Goal: Use online tool/utility: Utilize a website feature to perform a specific function

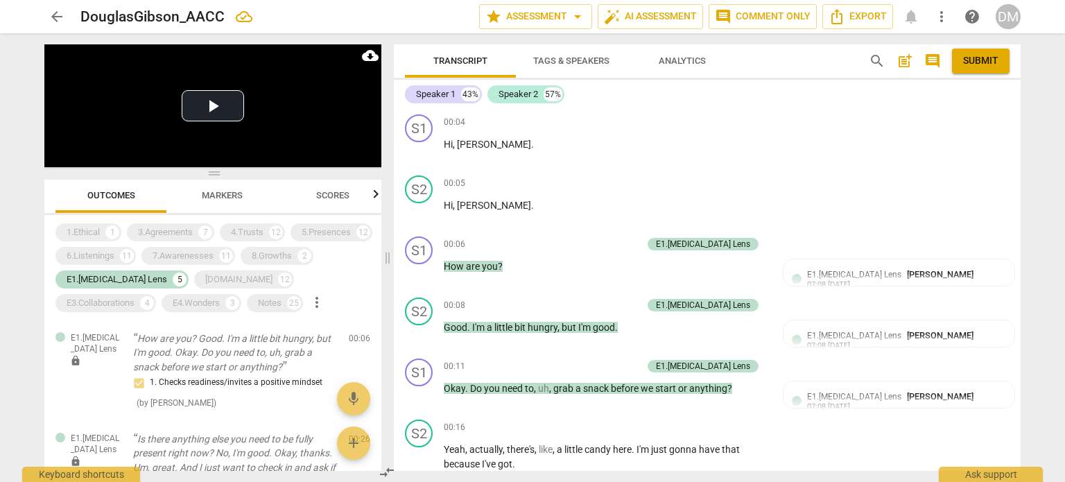
scroll to position [20844, 0]
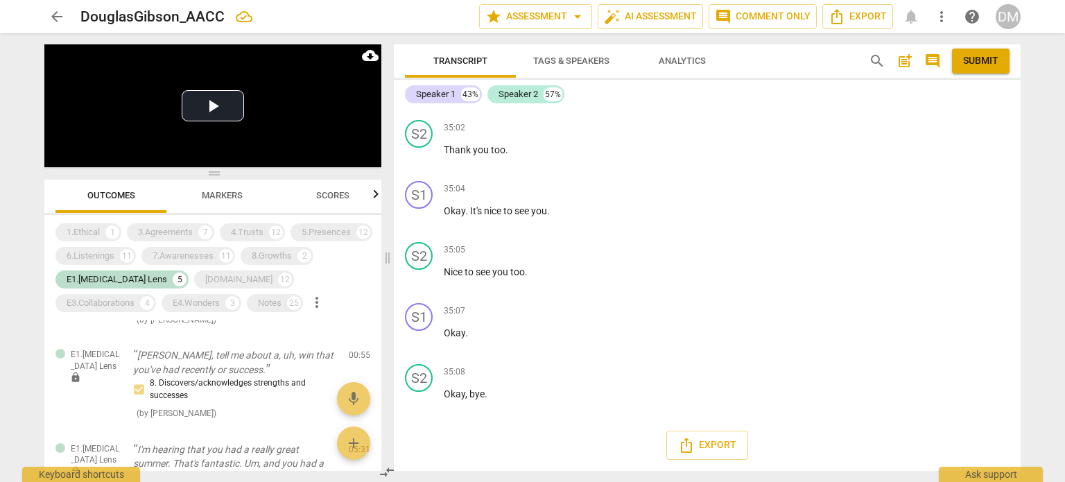
click at [1043, 386] on div "arrow_back DouglasGibson_AACC star Assessment arrow_drop_down auto_fix_high AI …" at bounding box center [532, 241] width 1065 height 482
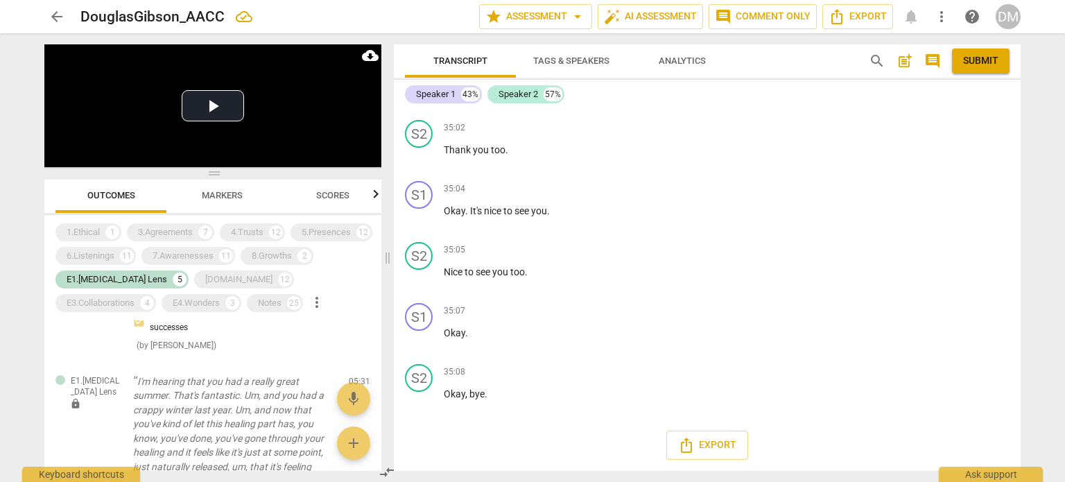
scroll to position [0, 0]
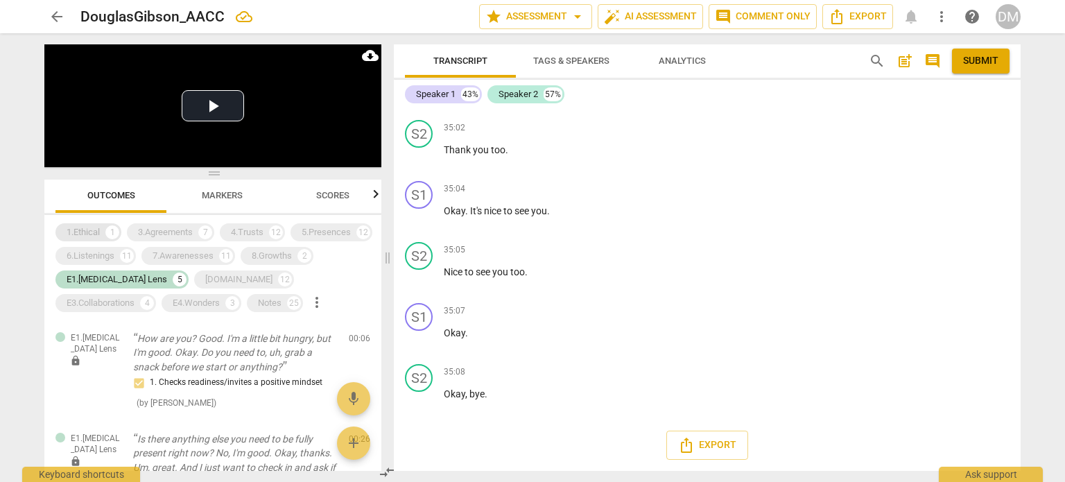
click at [92, 232] on div "1.Ethical" at bounding box center [83, 232] width 33 height 14
click at [146, 232] on div "3.Agreements" at bounding box center [165, 232] width 55 height 14
click at [92, 282] on div "E1.[MEDICAL_DATA] Lens" at bounding box center [117, 280] width 101 height 14
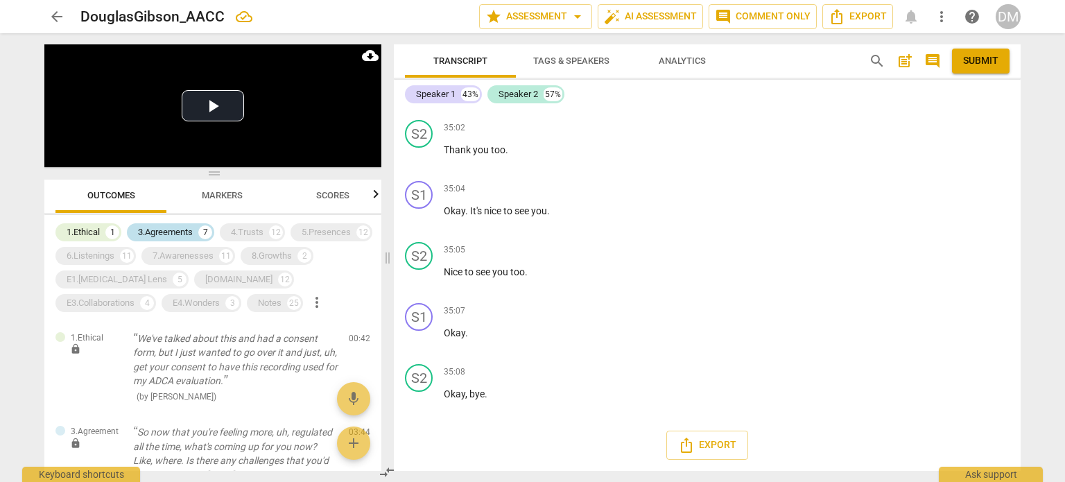
click at [169, 225] on div "3.Agreements" at bounding box center [165, 232] width 55 height 14
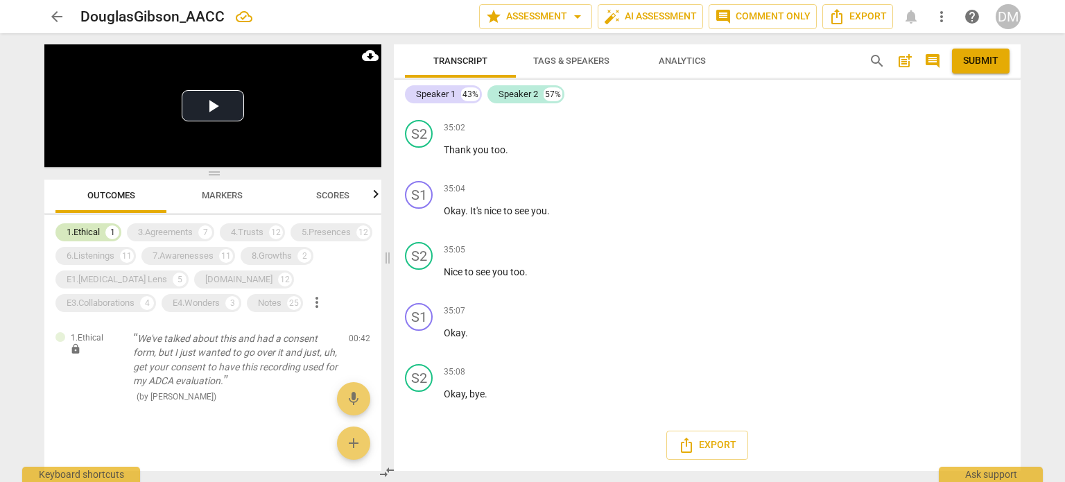
click at [86, 232] on div "1.Ethical" at bounding box center [83, 232] width 33 height 14
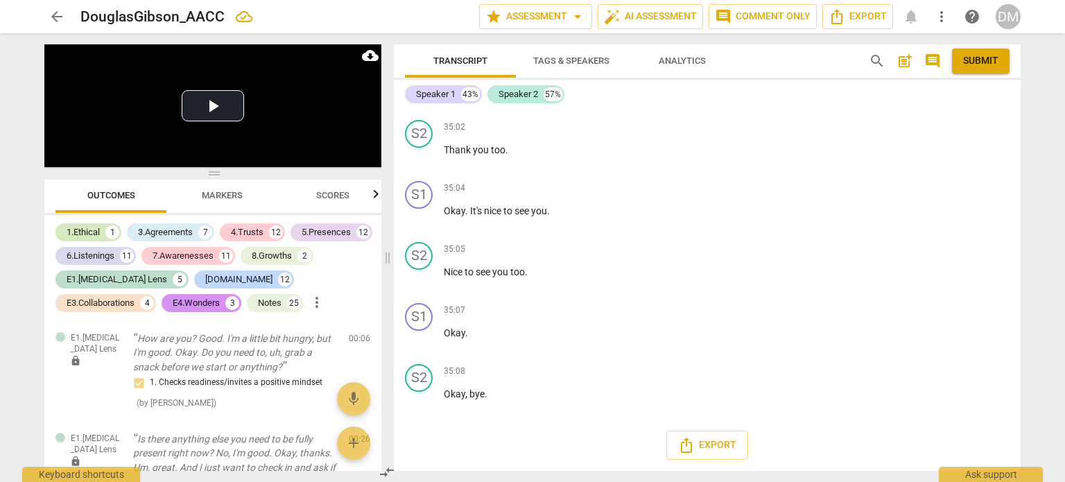
click at [86, 224] on div "1.Ethical 1" at bounding box center [88, 232] width 66 height 18
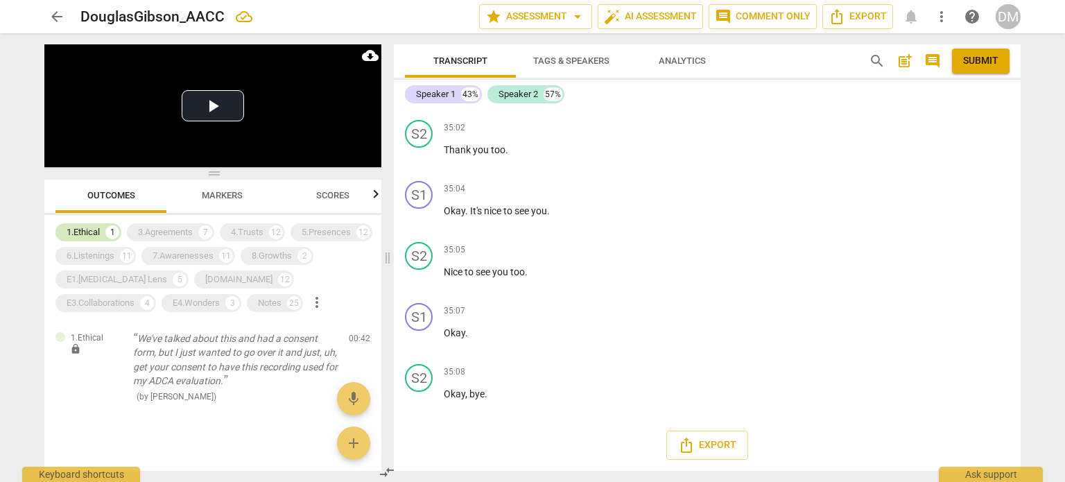
click at [86, 224] on div "1.Ethical 1" at bounding box center [88, 232] width 66 height 18
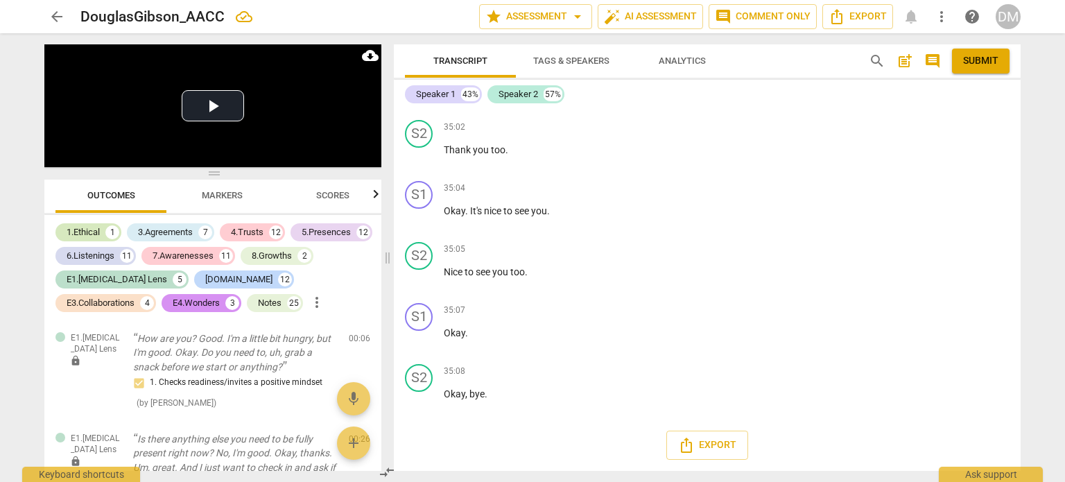
scroll to position [20940, 0]
click at [83, 232] on div "1.Ethical" at bounding box center [83, 232] width 33 height 14
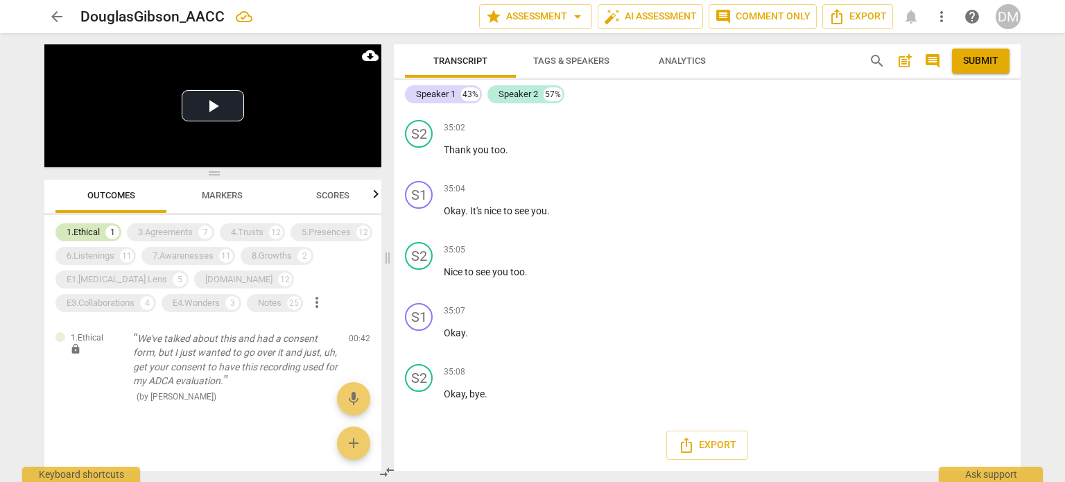
scroll to position [20844, 0]
click at [86, 228] on div "1.Ethical" at bounding box center [83, 232] width 33 height 14
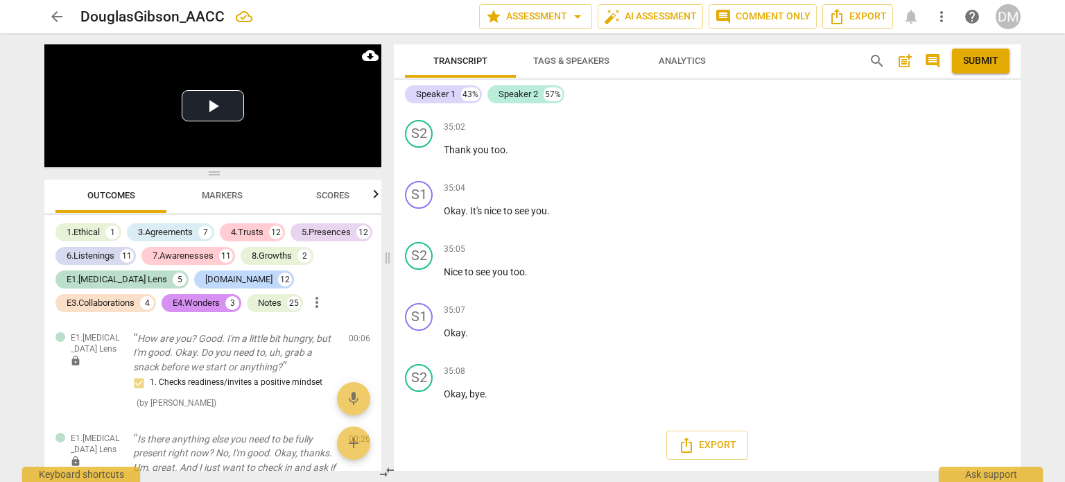
scroll to position [21130, 0]
drag, startPoint x: 470, startPoint y: 234, endPoint x: 461, endPoint y: 268, distance: 35.2
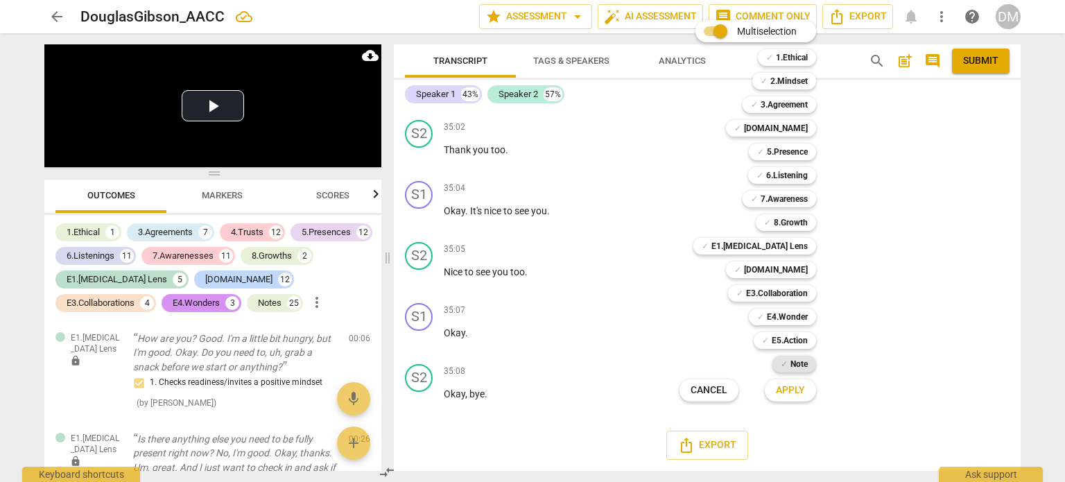
click at [808, 361] on b "Note" at bounding box center [799, 364] width 17 height 17
click at [805, 390] on span "Apply" at bounding box center [790, 391] width 29 height 14
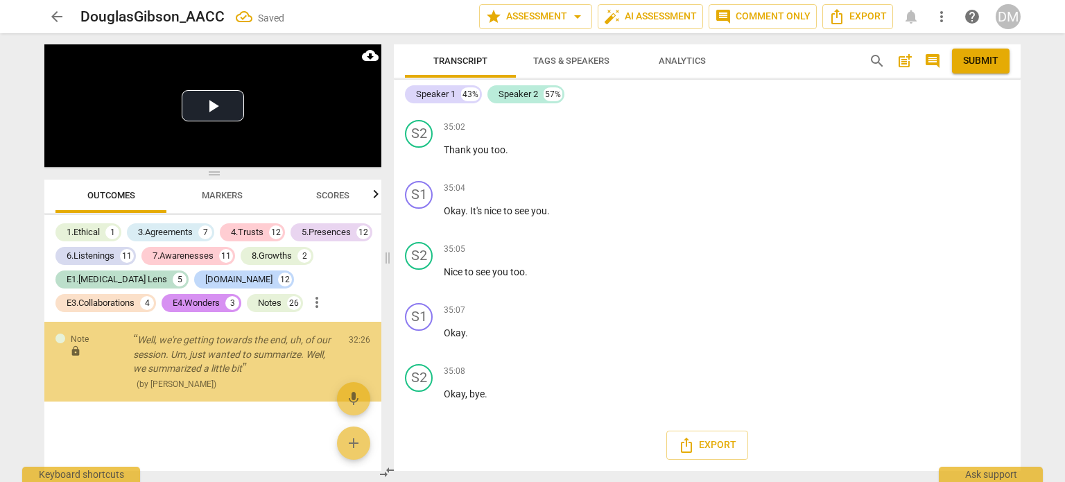
scroll to position [0, 0]
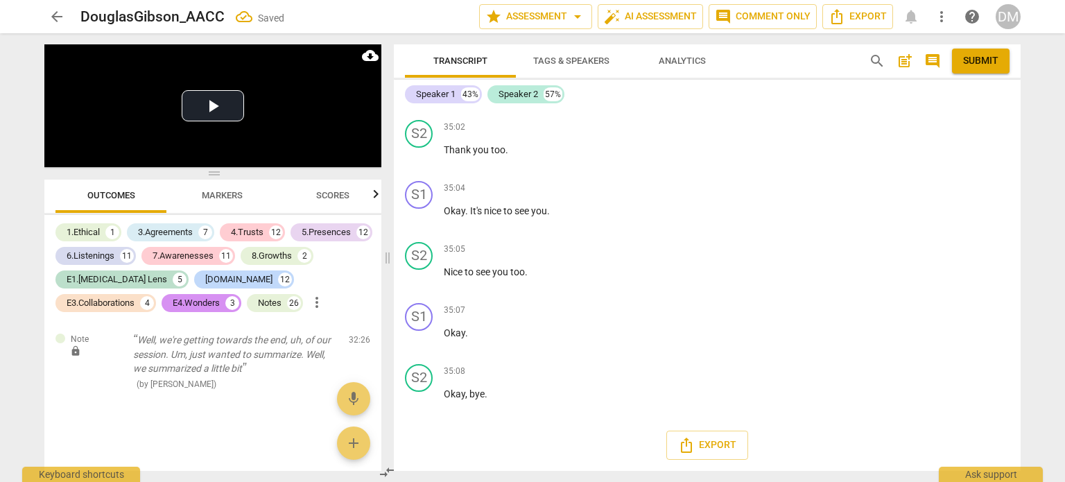
click at [277, 255] on div "8.Growths" at bounding box center [272, 256] width 40 height 14
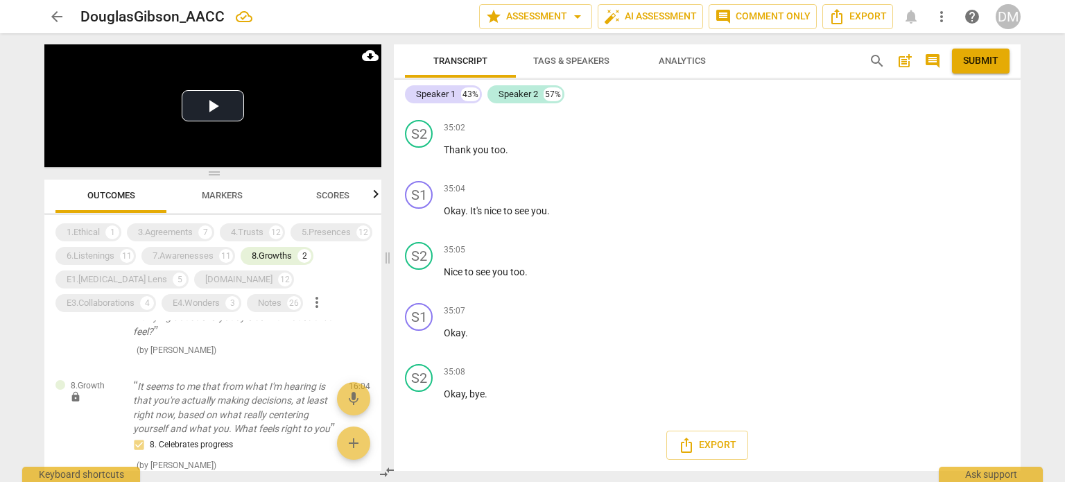
scroll to position [0, 0]
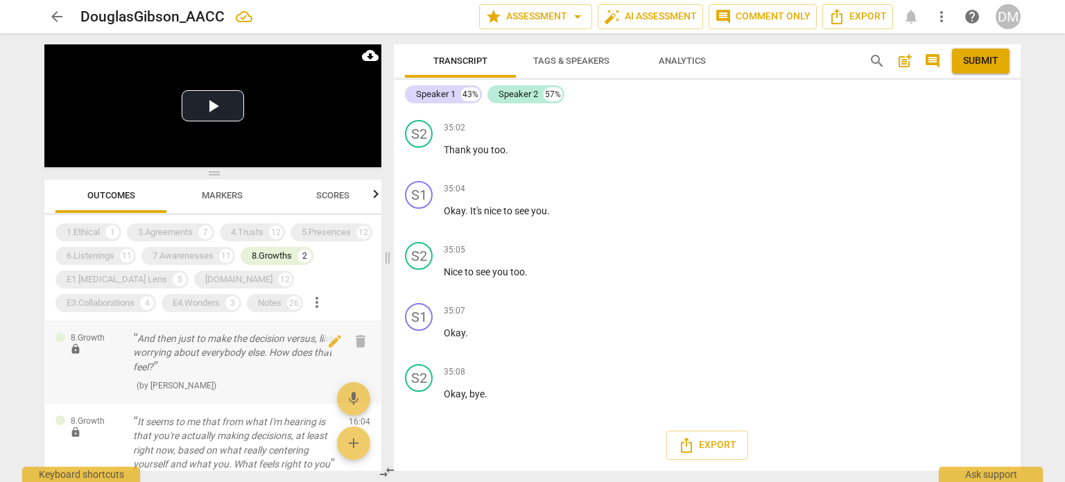
click at [214, 356] on p "And then just to make the decision versus, like, worrying about everybody else.…" at bounding box center [235, 353] width 205 height 43
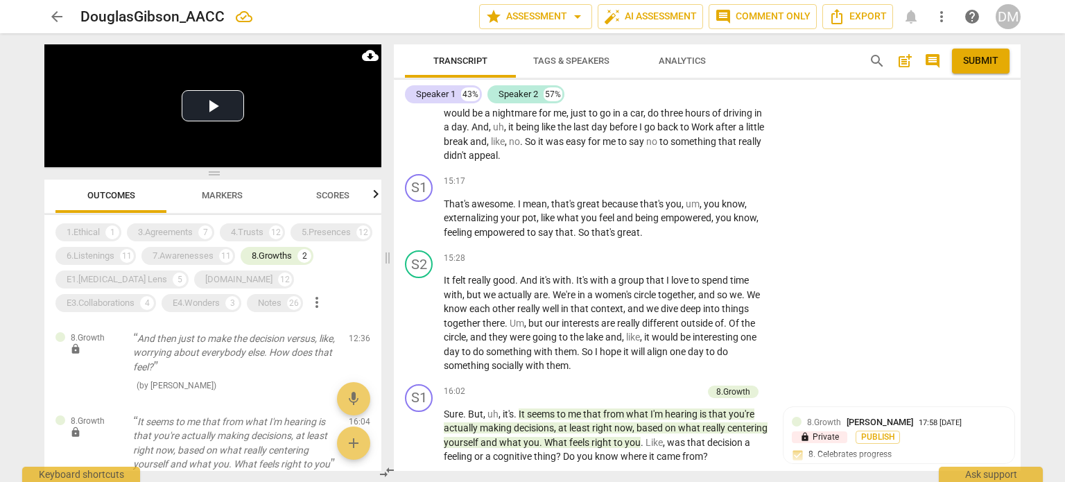
scroll to position [8097, 0]
click at [993, 209] on li "Delete" at bounding box center [998, 202] width 48 height 26
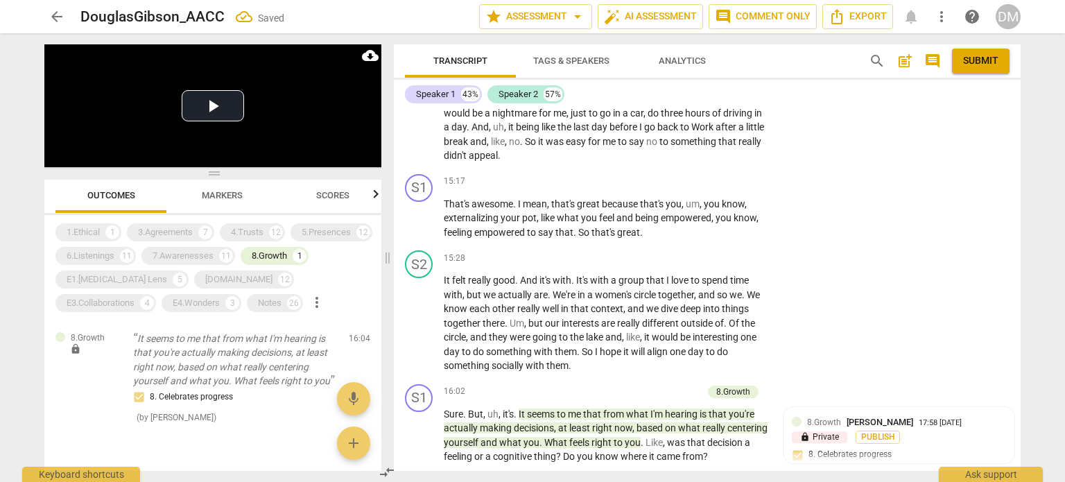
drag, startPoint x: 676, startPoint y: 180, endPoint x: 441, endPoint y: 166, distance: 235.5
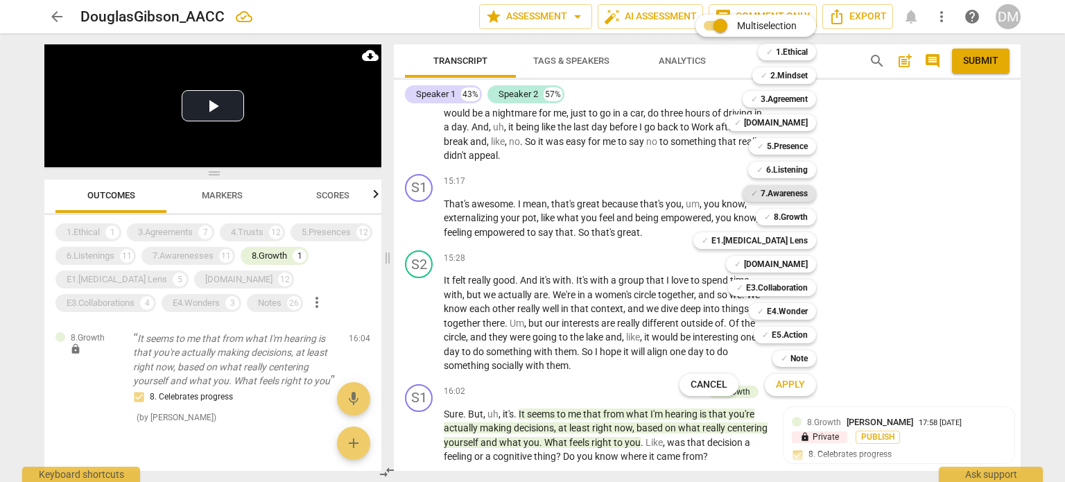
click at [807, 191] on b "7.Awareness" at bounding box center [784, 193] width 47 height 17
click at [808, 293] on b "E3.Collaboration" at bounding box center [777, 287] width 62 height 17
click at [808, 318] on b "E4.Wonder" at bounding box center [787, 311] width 41 height 17
click at [805, 382] on span "Apply" at bounding box center [790, 385] width 29 height 14
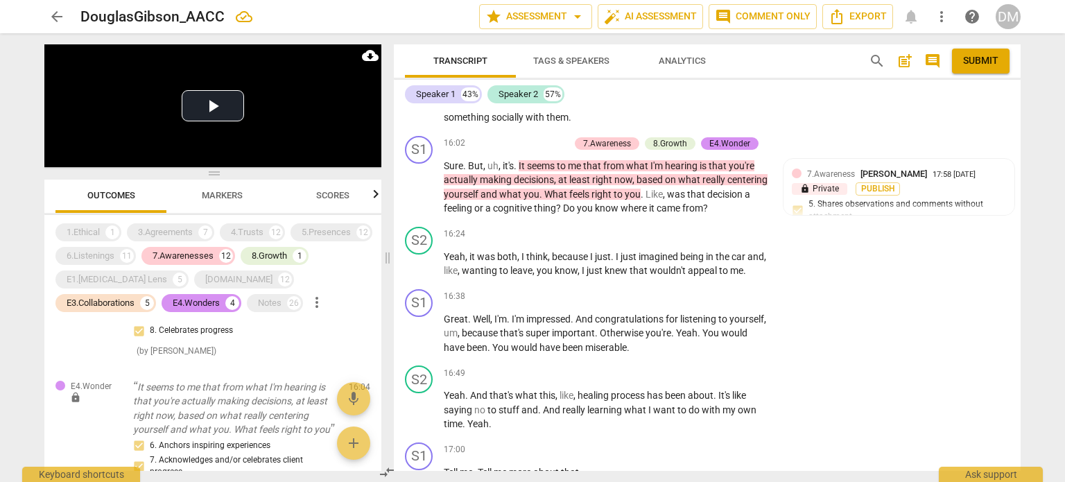
scroll to position [8361, 0]
click at [994, 234] on li "Delete" at bounding box center [998, 227] width 48 height 26
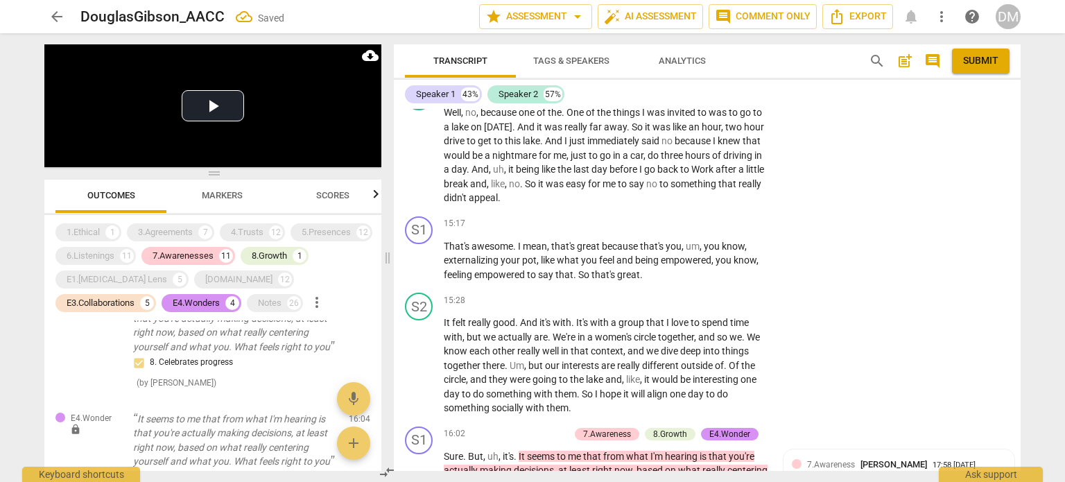
scroll to position [8073, 0]
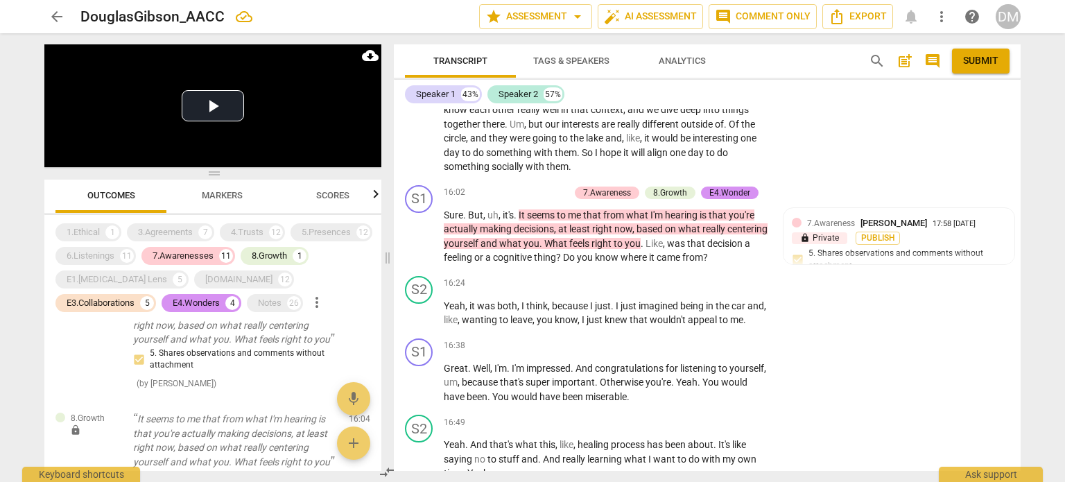
scroll to position [8312, 0]
click at [994, 277] on li "Delete" at bounding box center [998, 276] width 48 height 26
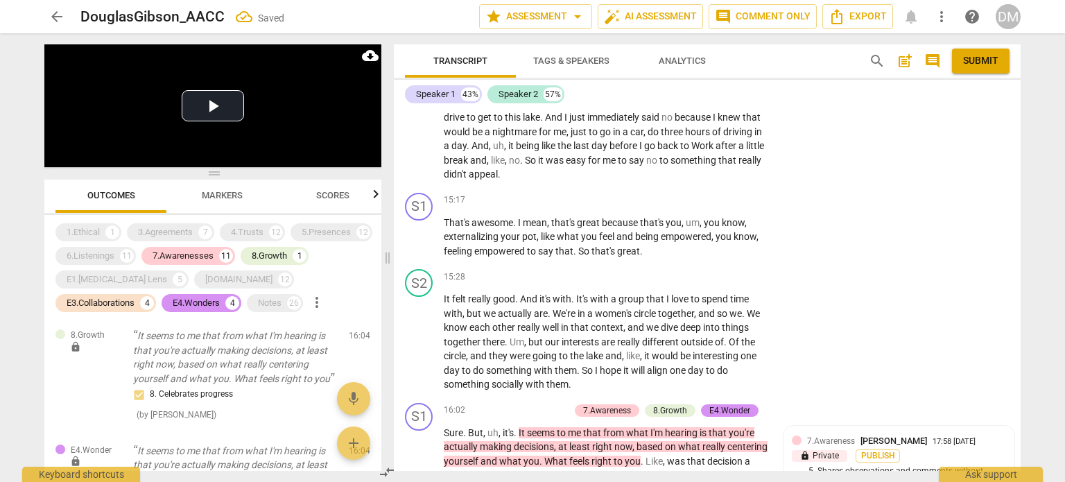
scroll to position [8079, 0]
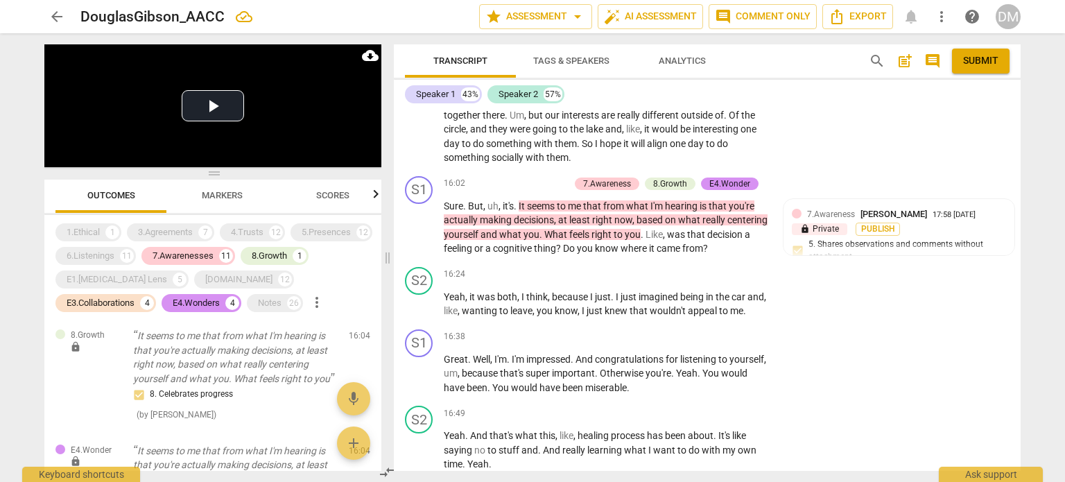
scroll to position [8306, 0]
checkbox input "true"
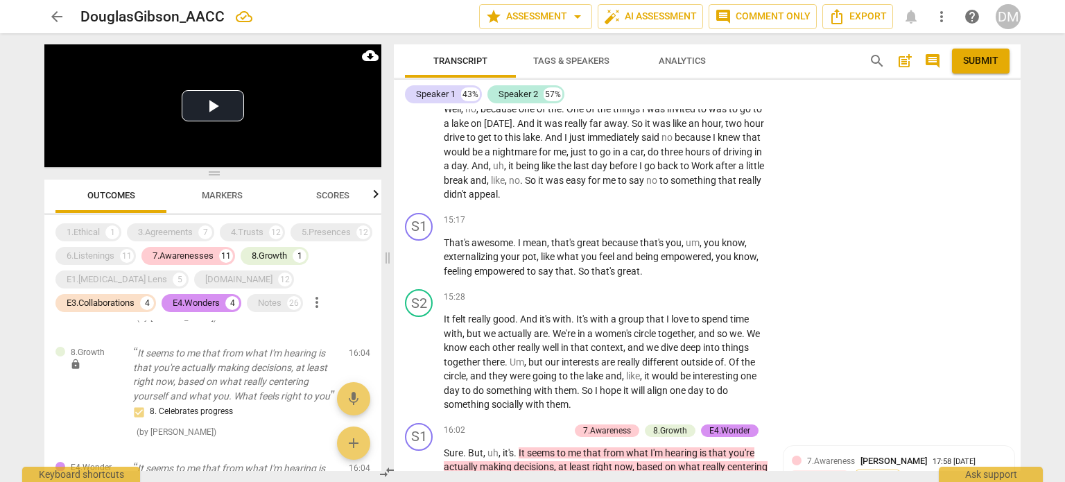
scroll to position [8065, 0]
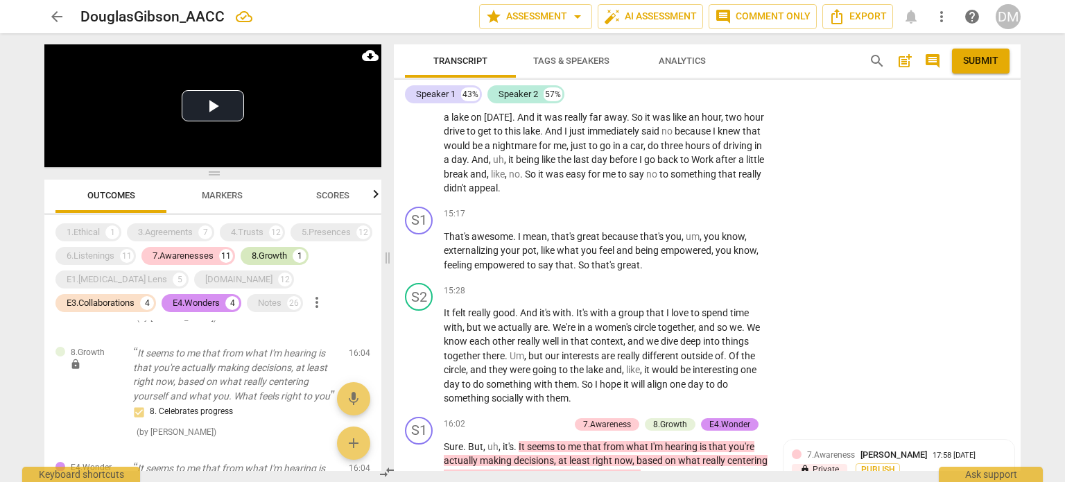
click at [266, 257] on div "8.Growth" at bounding box center [269, 256] width 35 height 14
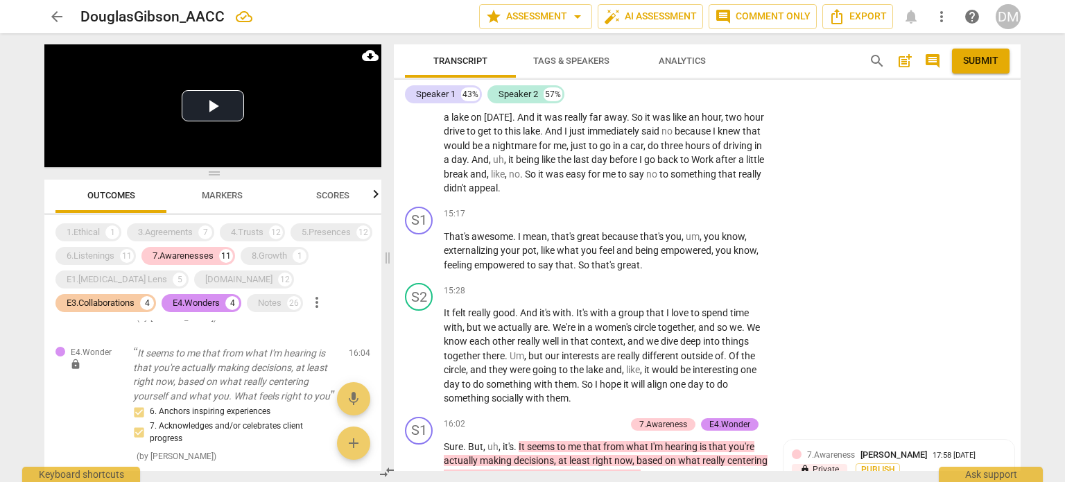
click at [135, 296] on div "E3.Collaborations" at bounding box center [101, 303] width 68 height 14
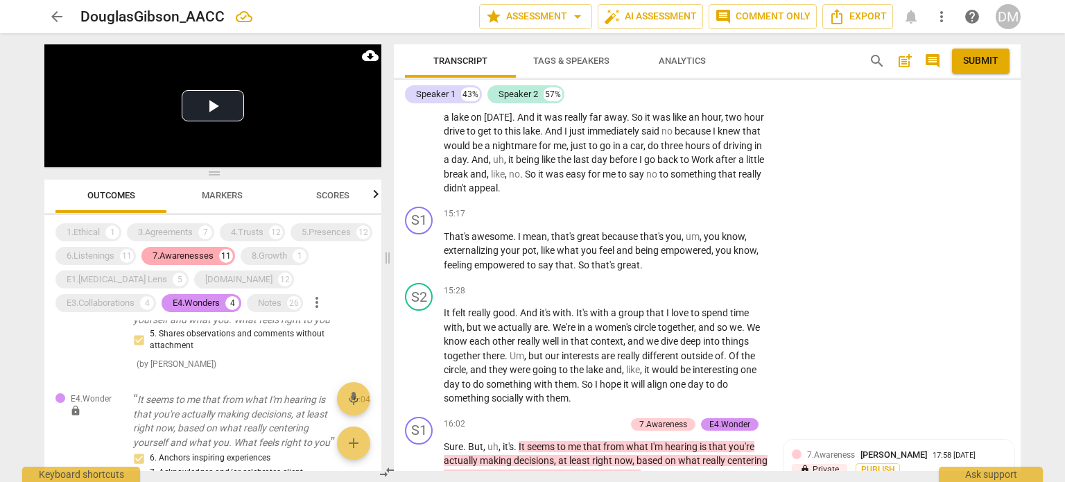
click at [203, 254] on div "7.Awarenesses" at bounding box center [183, 256] width 61 height 14
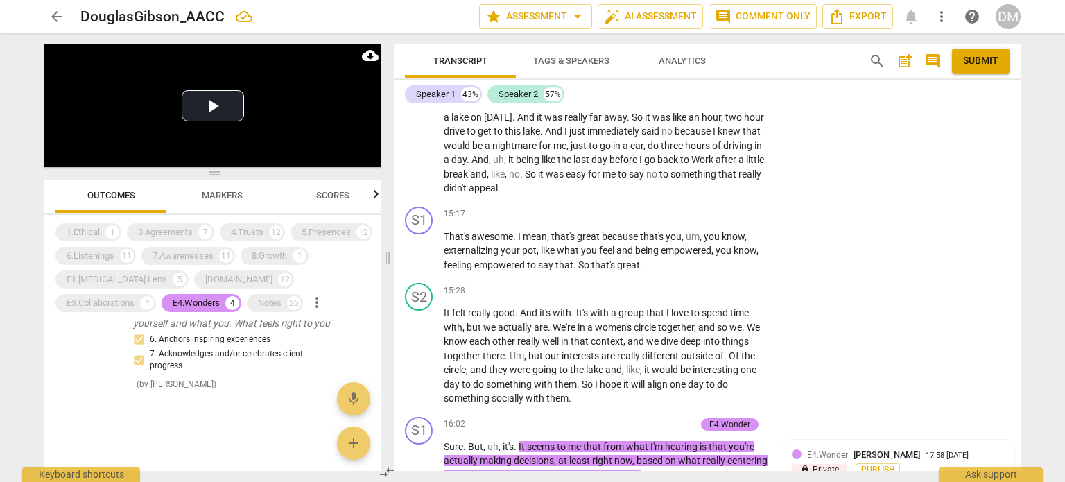
scroll to position [230, 0]
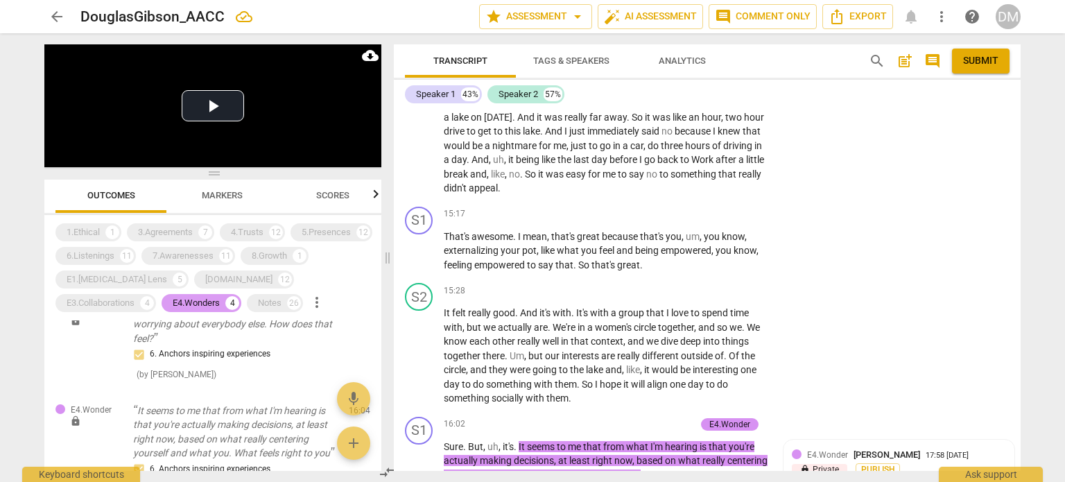
click at [173, 298] on div "E4.Wonders" at bounding box center [196, 303] width 47 height 14
click at [280, 250] on div "8.Growth" at bounding box center [269, 256] width 35 height 14
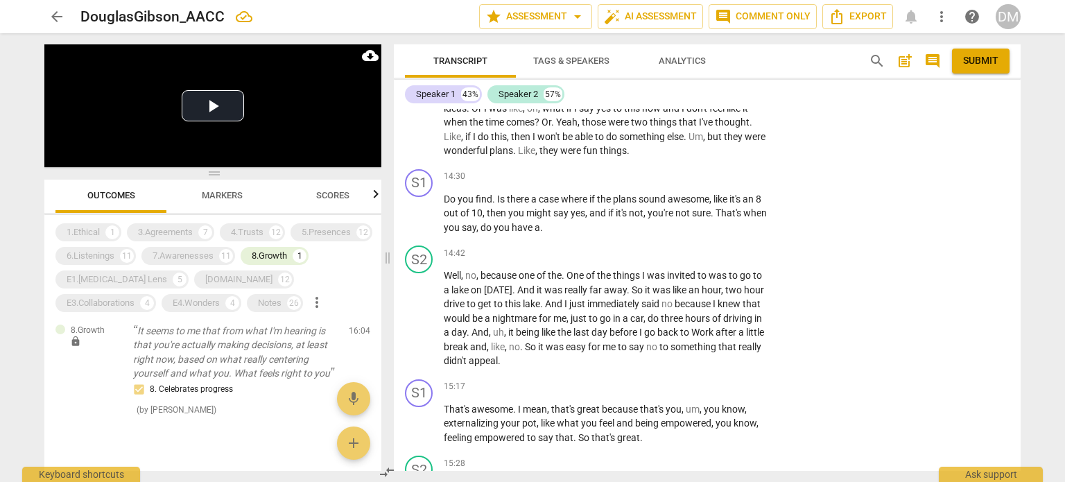
scroll to position [7889, 0]
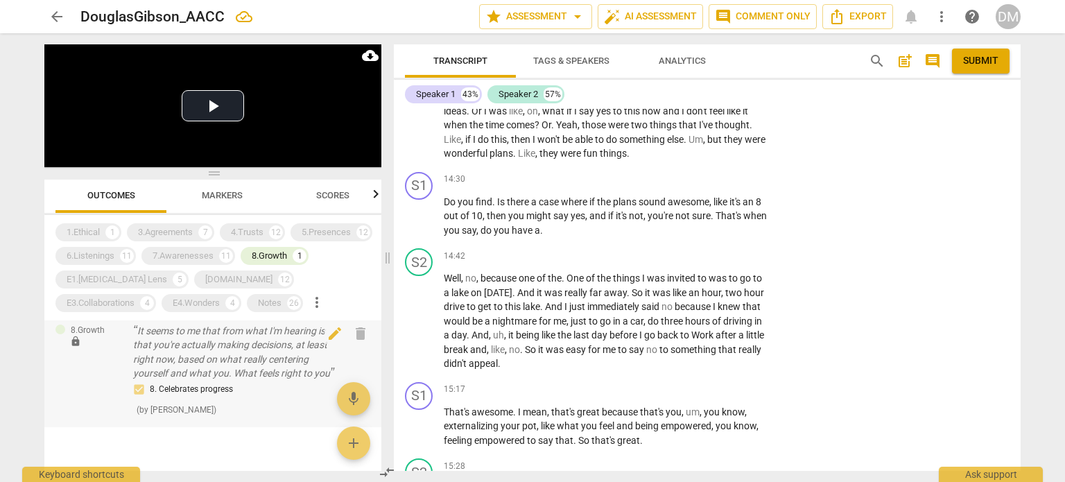
click at [224, 355] on p "It seems to me that from what I'm hearing is that you're actually making decisi…" at bounding box center [235, 352] width 205 height 57
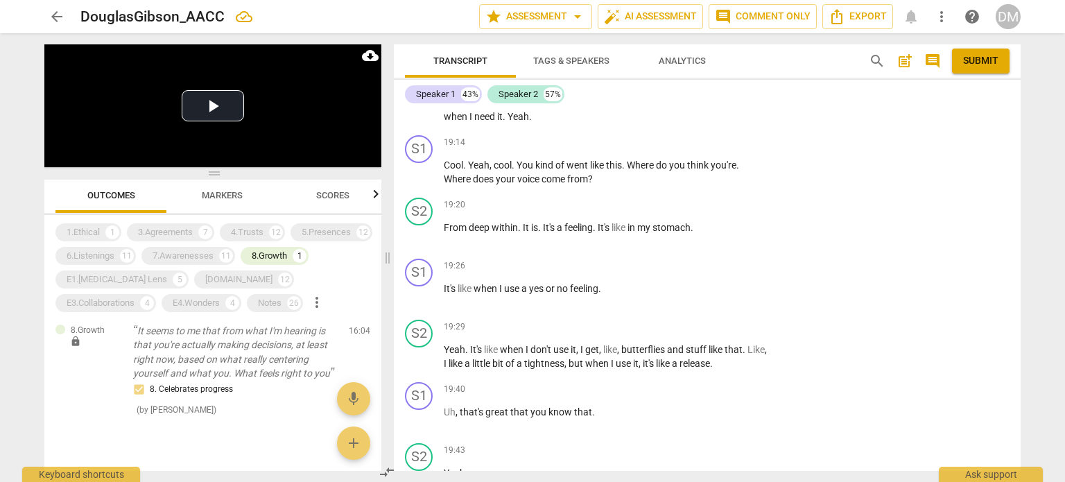
scroll to position [9470, 0]
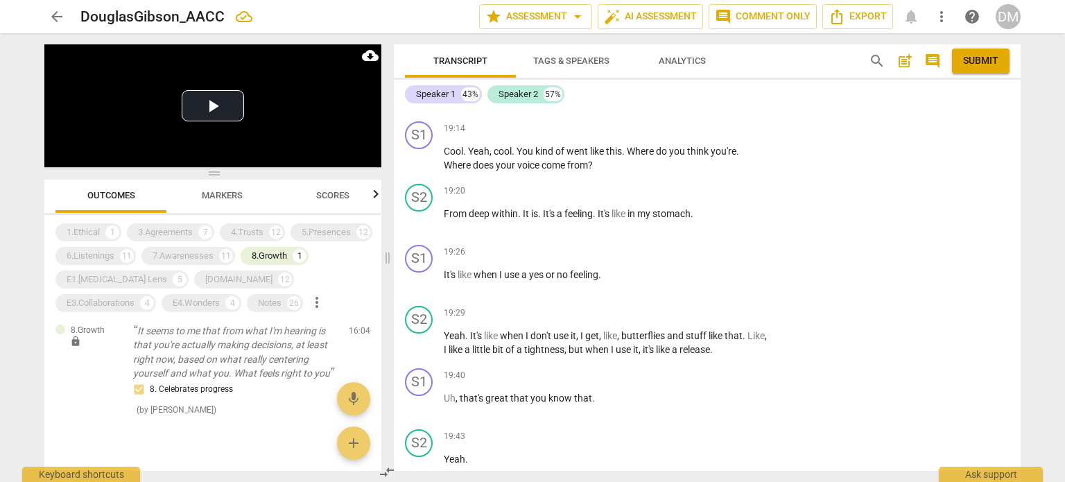
scroll to position [9484, 0]
click at [993, 289] on li "Delete" at bounding box center [998, 286] width 48 height 26
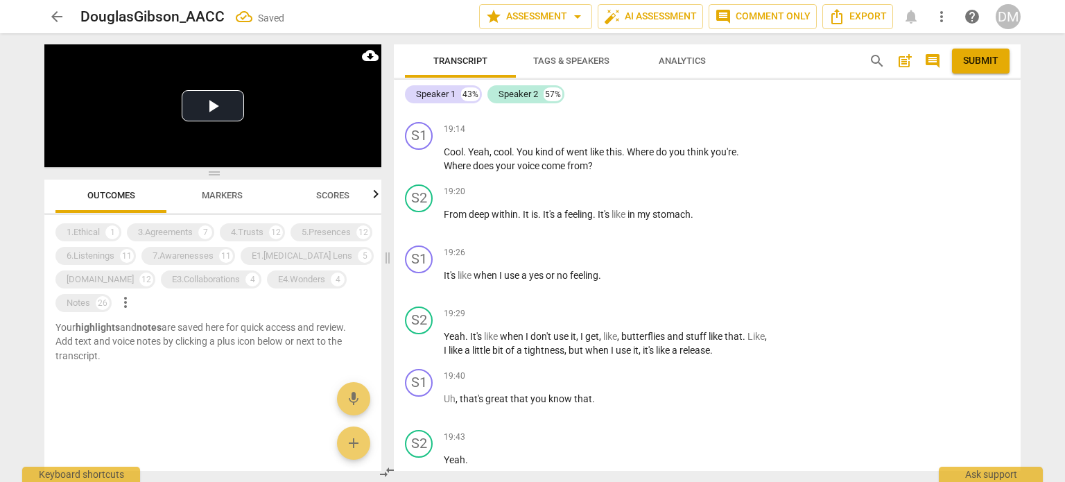
scroll to position [0, 0]
drag, startPoint x: 536, startPoint y: 245, endPoint x: 534, endPoint y: 307, distance: 62.5
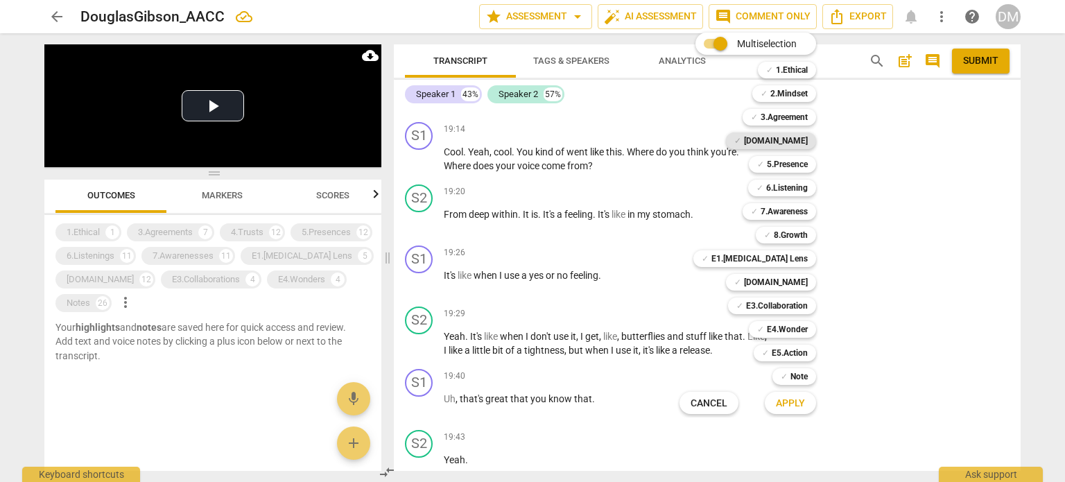
click at [808, 142] on b "[DOMAIN_NAME]" at bounding box center [776, 140] width 64 height 17
click at [808, 212] on b "7.Awareness" at bounding box center [784, 211] width 47 height 17
click at [808, 214] on b "7.Awareness" at bounding box center [784, 211] width 47 height 17
click at [803, 284] on b "[DOMAIN_NAME]" at bounding box center [776, 282] width 64 height 17
click at [805, 404] on span "Apply" at bounding box center [790, 404] width 29 height 14
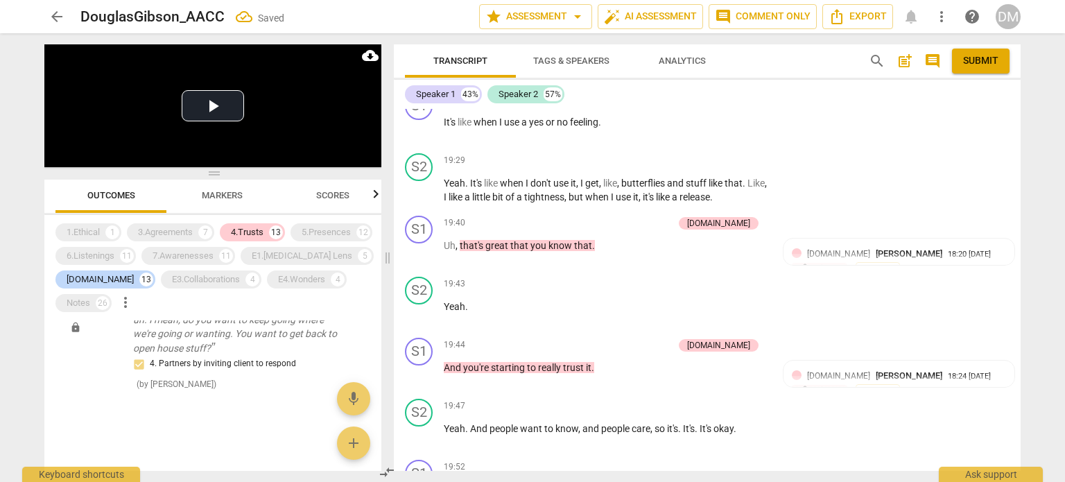
scroll to position [9638, 0]
click at [1000, 297] on li "Delete" at bounding box center [998, 298] width 48 height 26
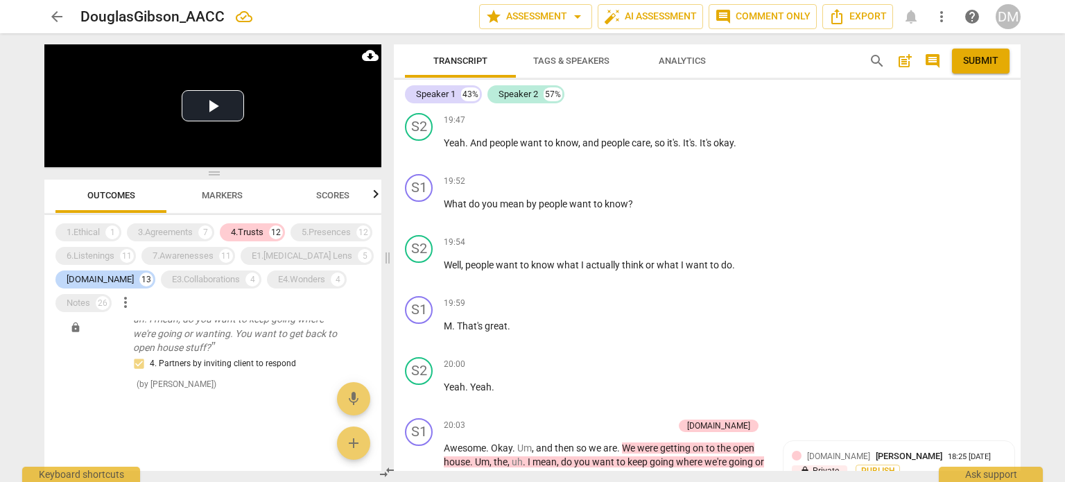
scroll to position [9926, 0]
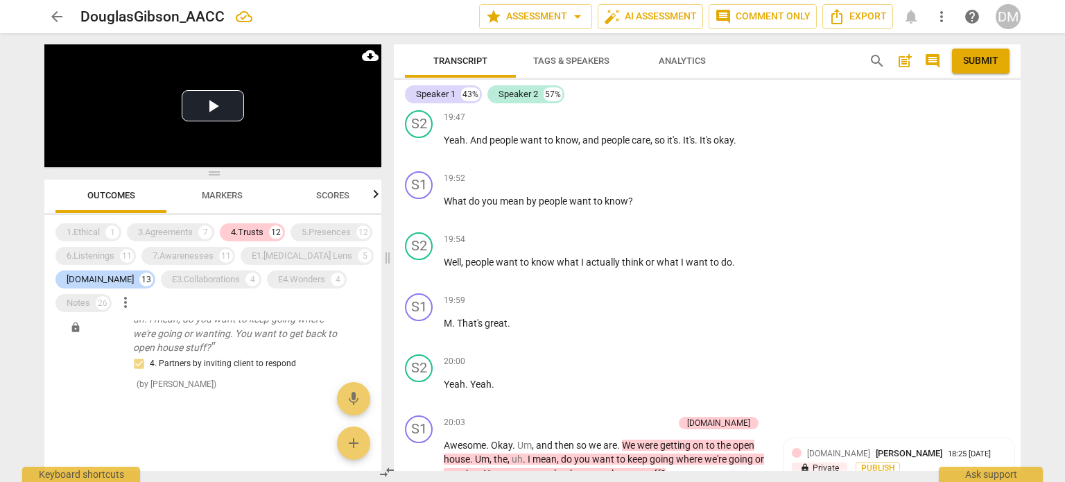
click at [998, 360] on li "Delete" at bounding box center [998, 358] width 48 height 26
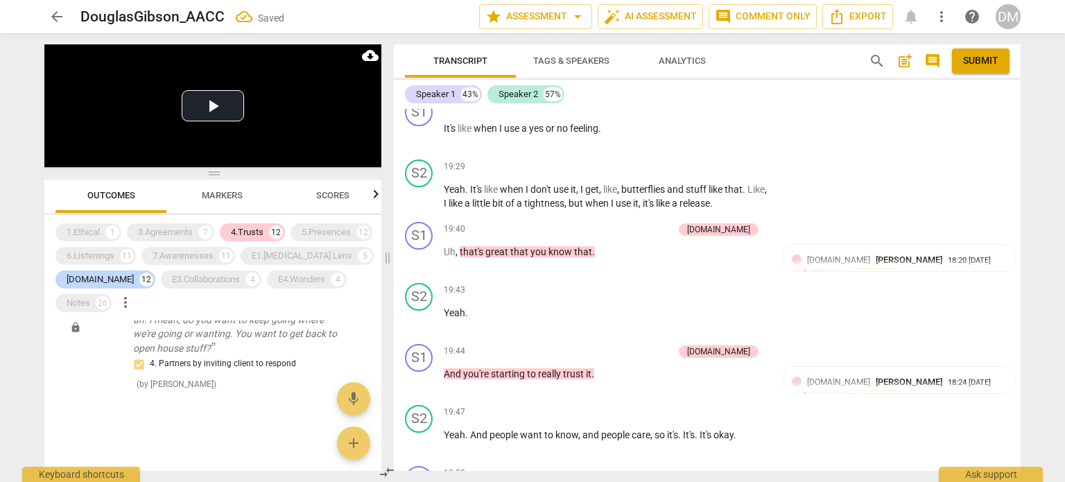
scroll to position [9639, 0]
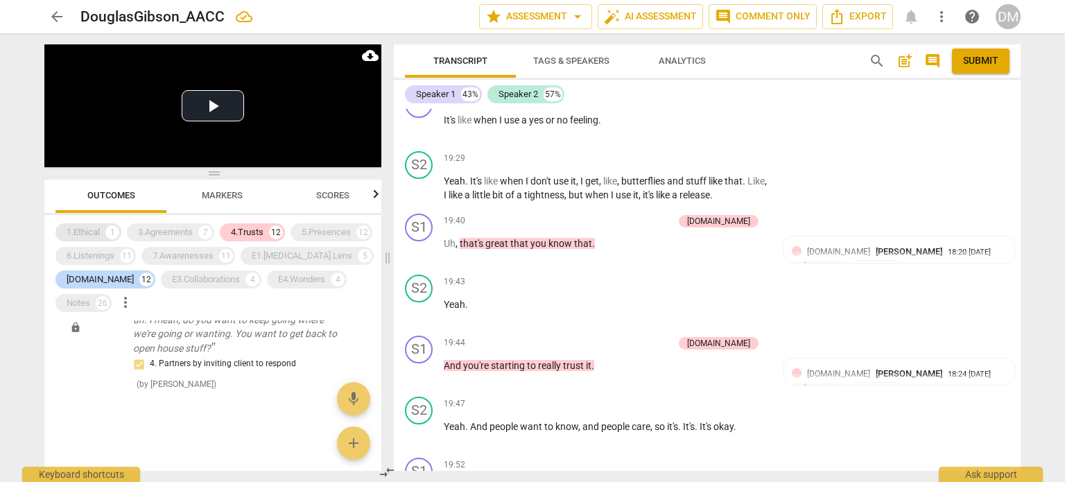
click at [70, 235] on div "1.Ethical" at bounding box center [83, 232] width 33 height 14
click at [140, 230] on div "3.Agreements" at bounding box center [165, 232] width 55 height 14
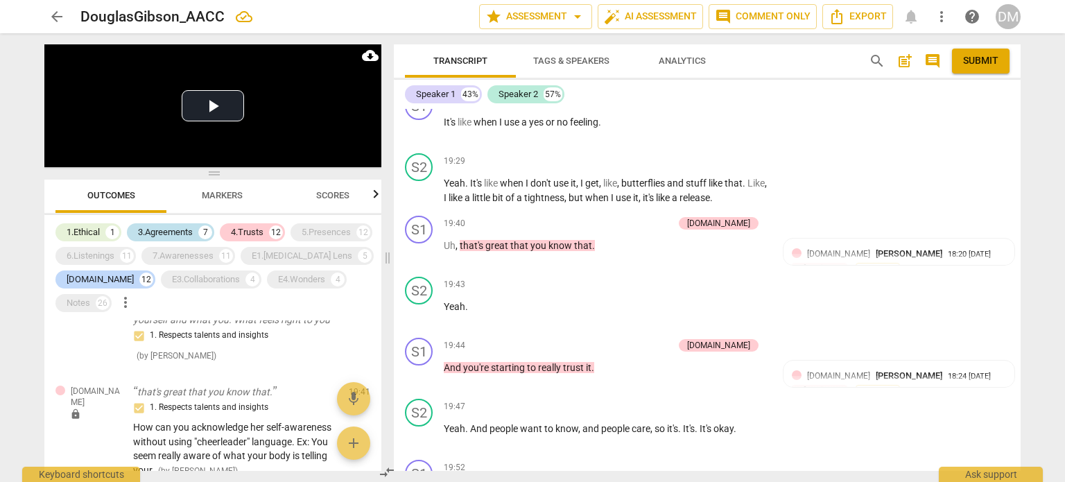
scroll to position [4274, 0]
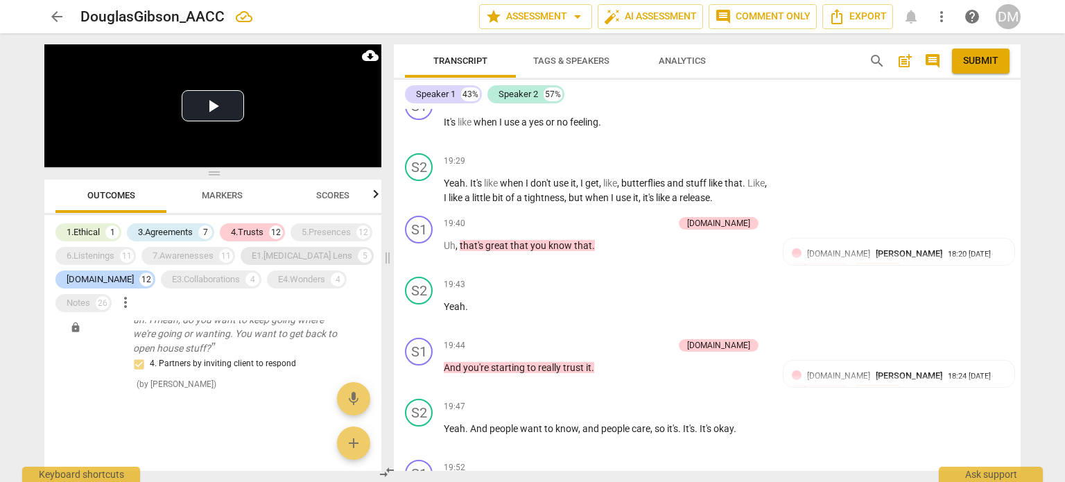
click at [313, 230] on div "5.Presences" at bounding box center [326, 232] width 49 height 14
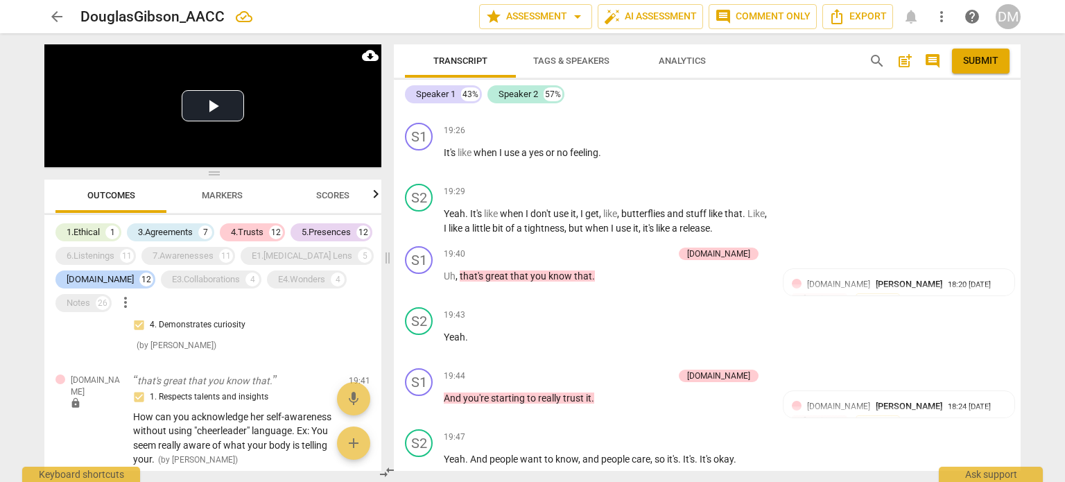
scroll to position [9645, 0]
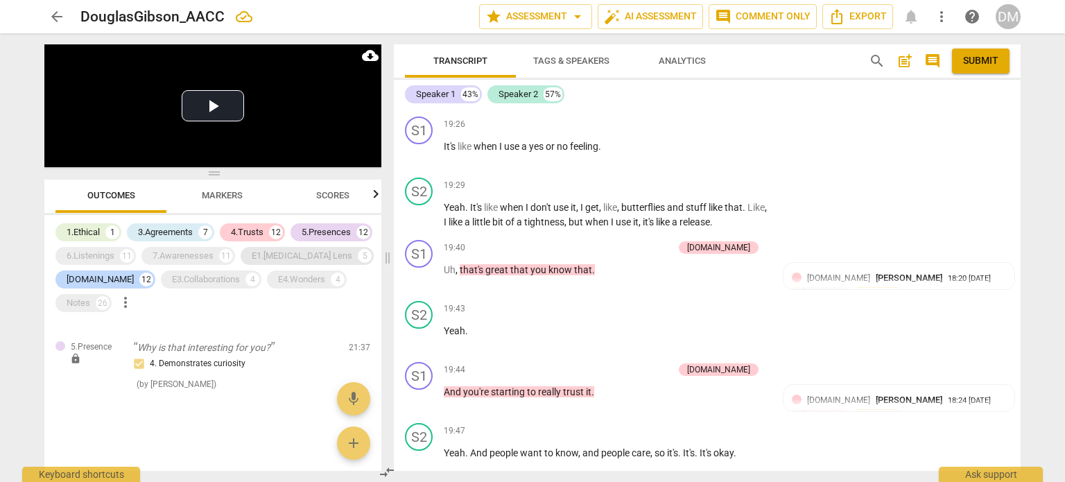
click at [275, 258] on div "E1.[MEDICAL_DATA] Lens" at bounding box center [302, 256] width 101 height 14
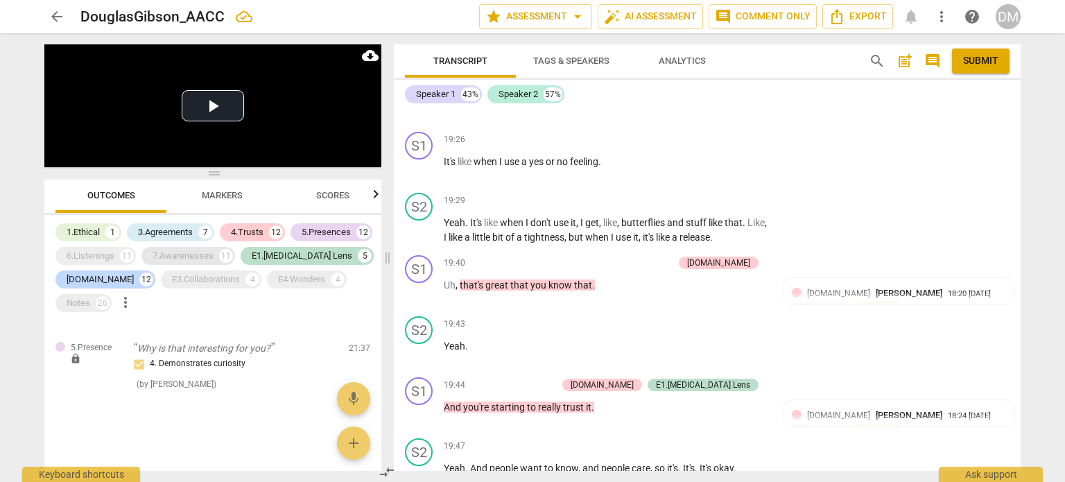
click at [180, 260] on div "7.Awarenesses" at bounding box center [183, 256] width 61 height 14
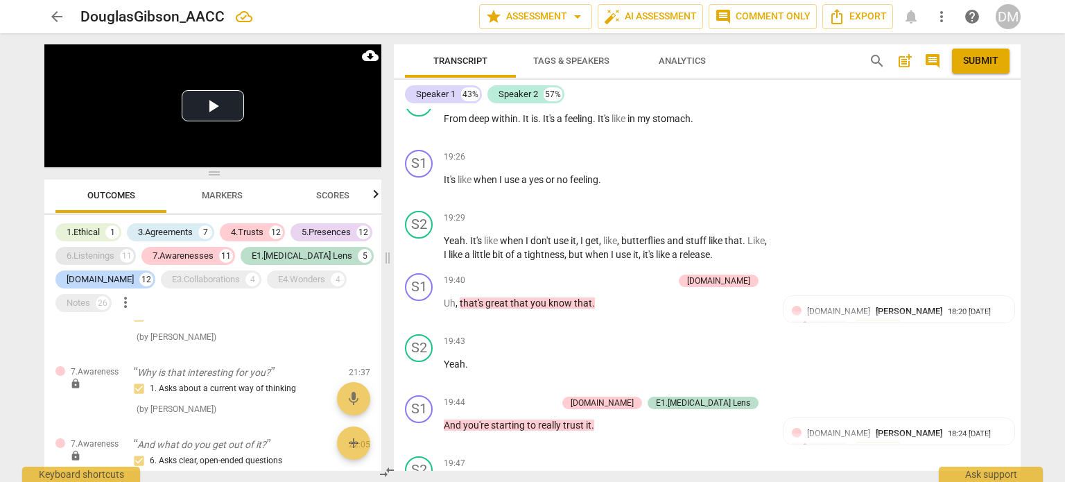
scroll to position [9668, 0]
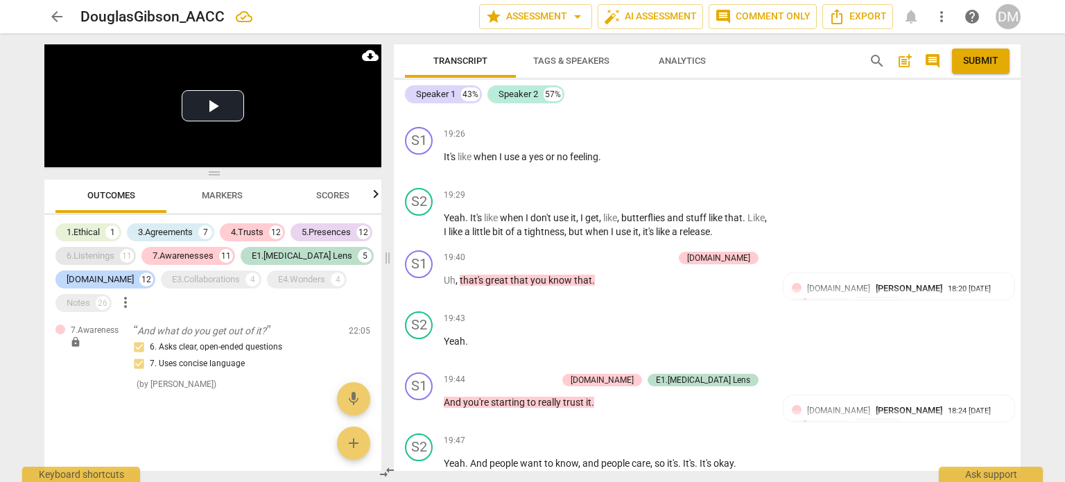
click at [89, 255] on div "6.Listenings" at bounding box center [91, 256] width 48 height 14
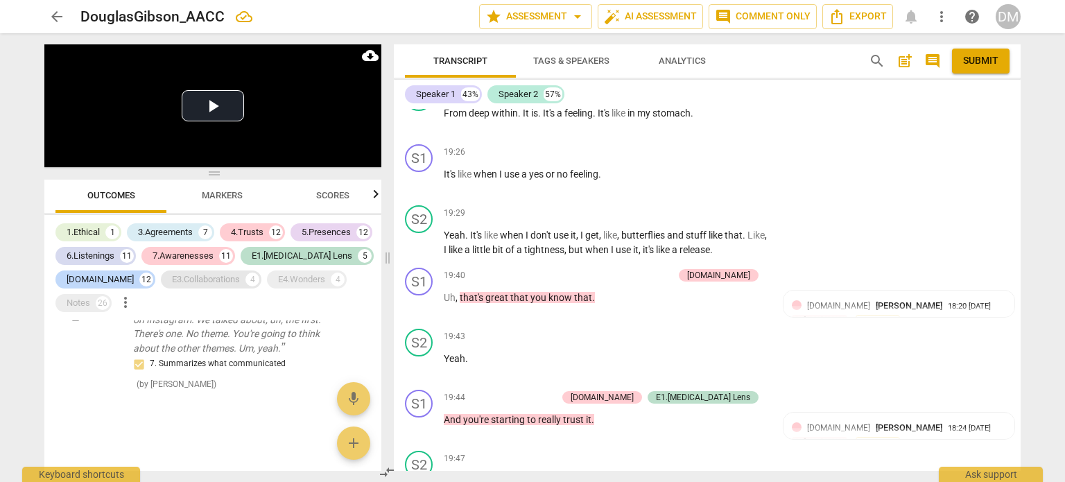
scroll to position [9706, 0]
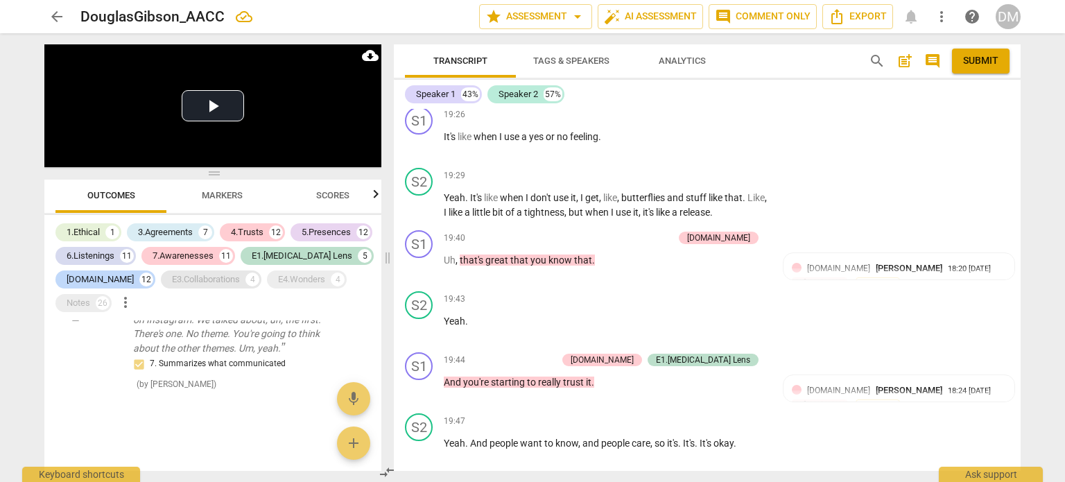
click at [180, 277] on div "E3.Collaborations" at bounding box center [206, 280] width 68 height 14
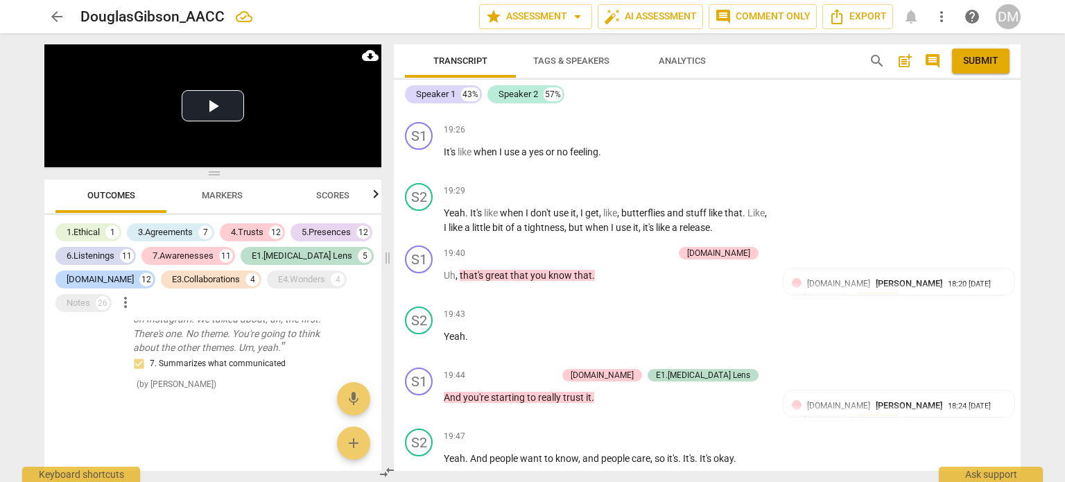
scroll to position [9712, 0]
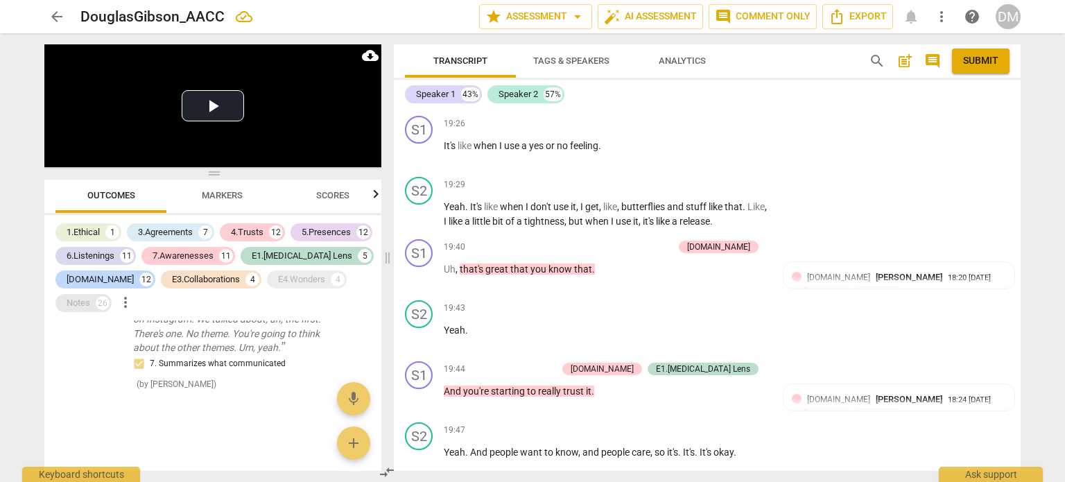
click at [77, 304] on div "Notes" at bounding box center [79, 303] width 24 height 14
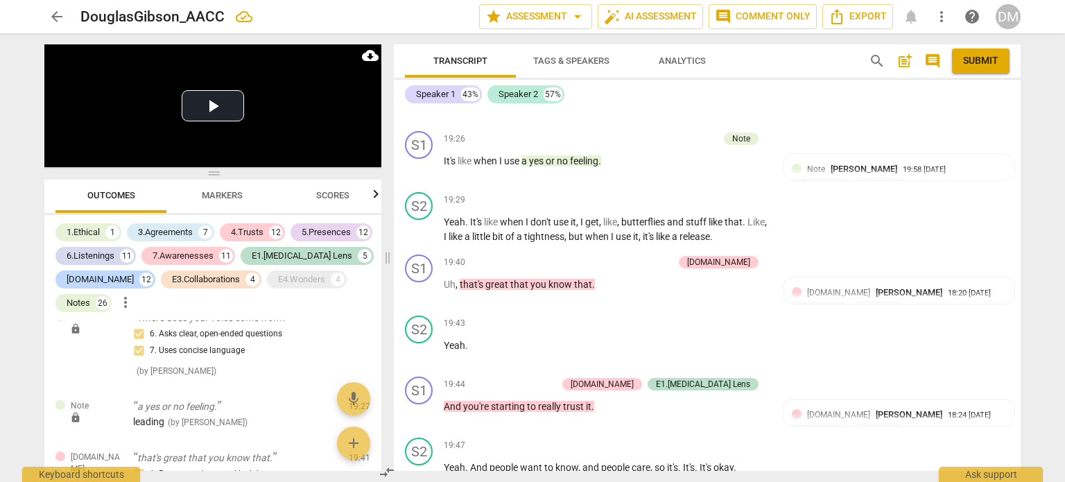
scroll to position [9727, 0]
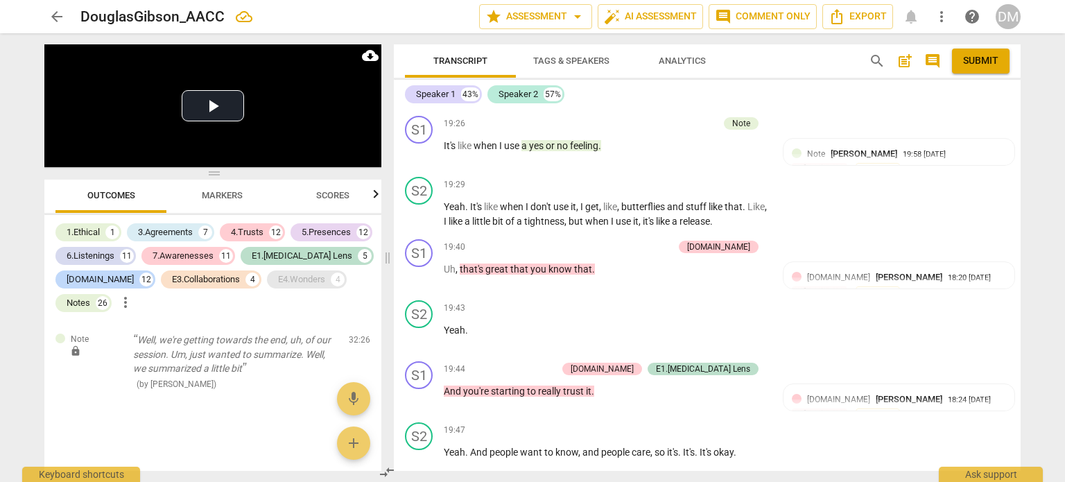
click at [278, 282] on div "E4.Wonders" at bounding box center [301, 280] width 47 height 14
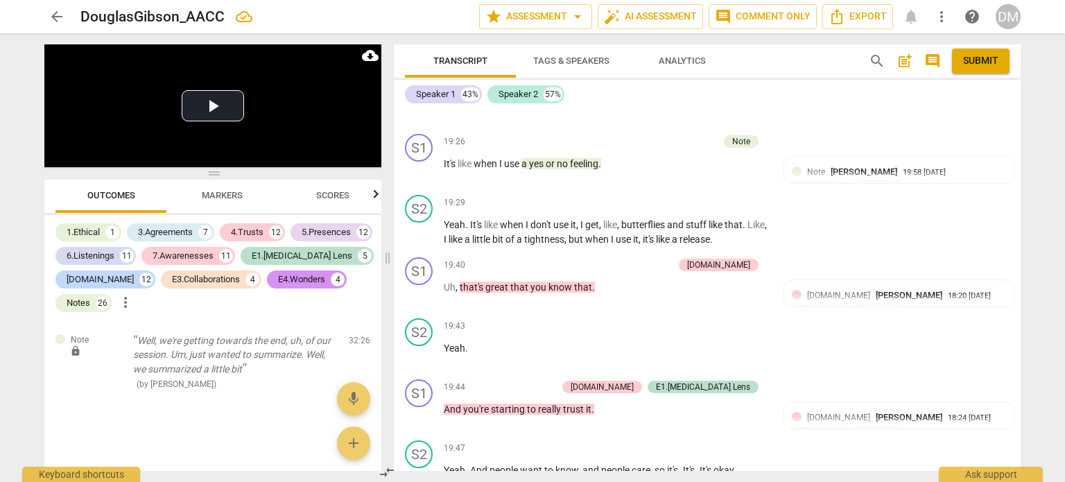
scroll to position [9706, 0]
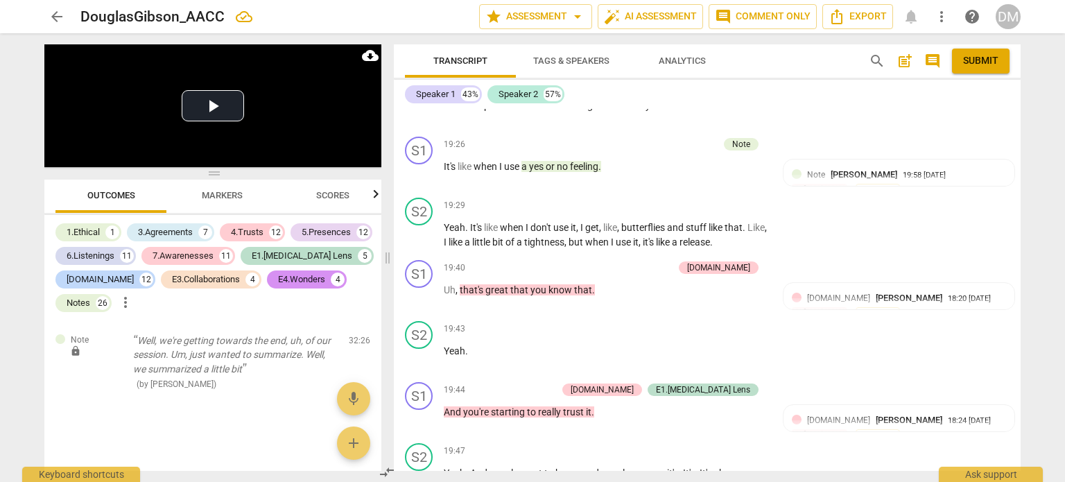
drag, startPoint x: 566, startPoint y: 175, endPoint x: 725, endPoint y: 199, distance: 161.3
drag, startPoint x: 580, startPoint y: 188, endPoint x: 714, endPoint y: 193, distance: 134.7
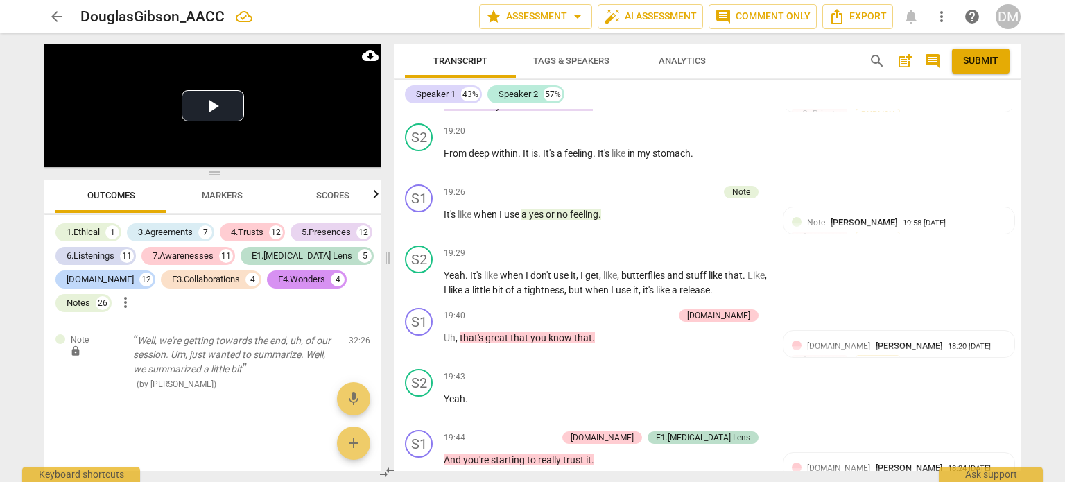
scroll to position [9659, 0]
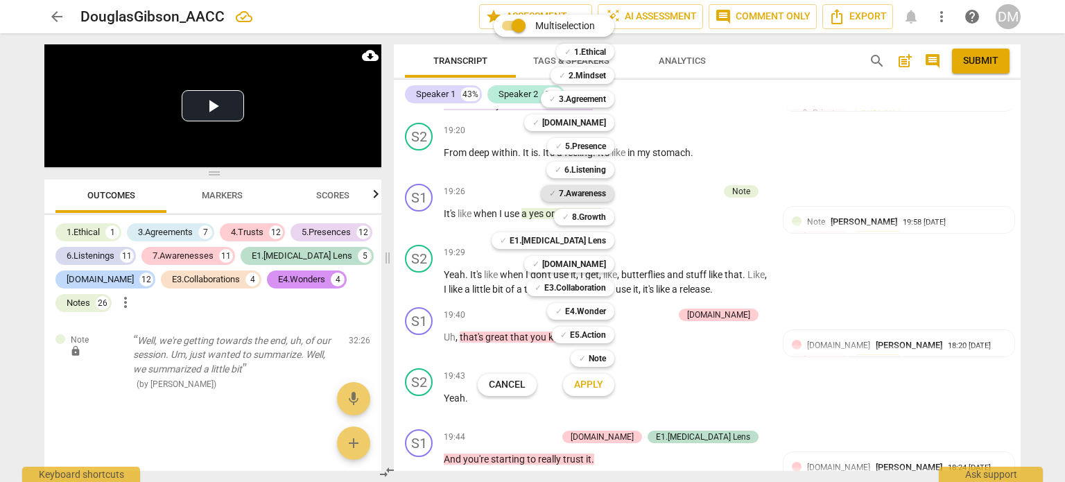
click at [606, 193] on b "7.Awareness" at bounding box center [582, 193] width 47 height 17
click at [603, 386] on span "Apply" at bounding box center [588, 385] width 29 height 14
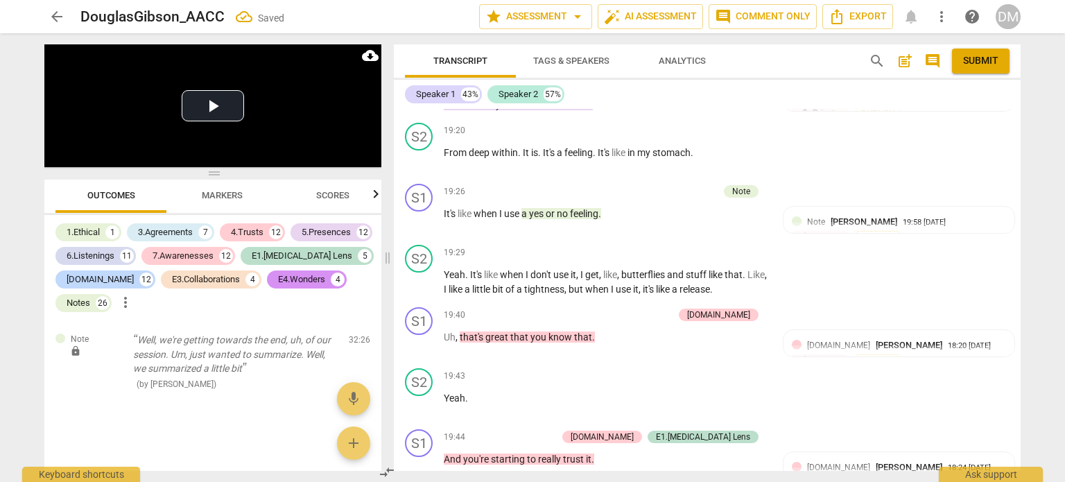
scroll to position [12136, 0]
checkbox input "true"
